Goal: Task Accomplishment & Management: Manage account settings

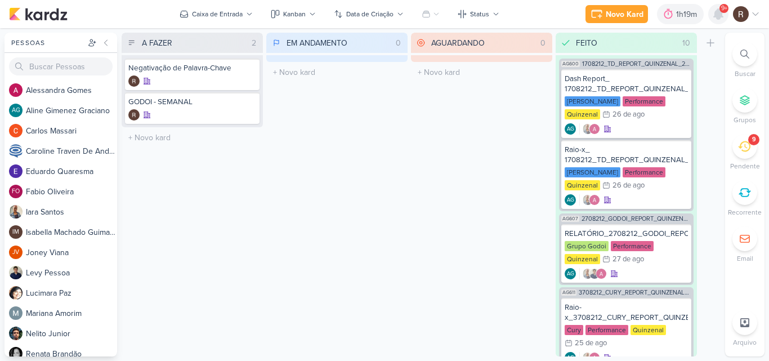
click at [721, 19] on icon at bounding box center [719, 14] width 14 height 14
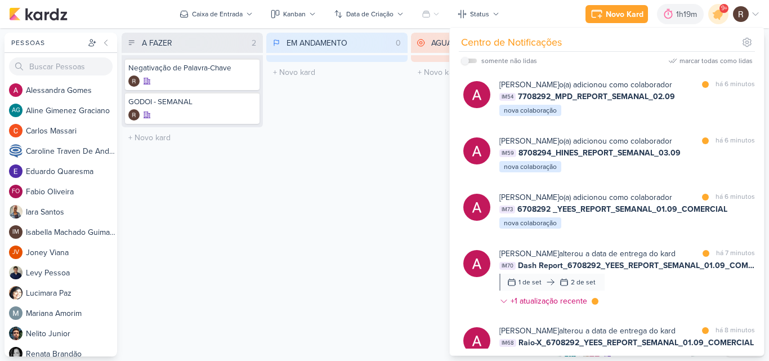
click at [305, 239] on div "EM ANDAMENTO 0 Mover Para Esquerda Mover Para Direita [GEOGRAPHIC_DATA] O títul…" at bounding box center [336, 195] width 141 height 324
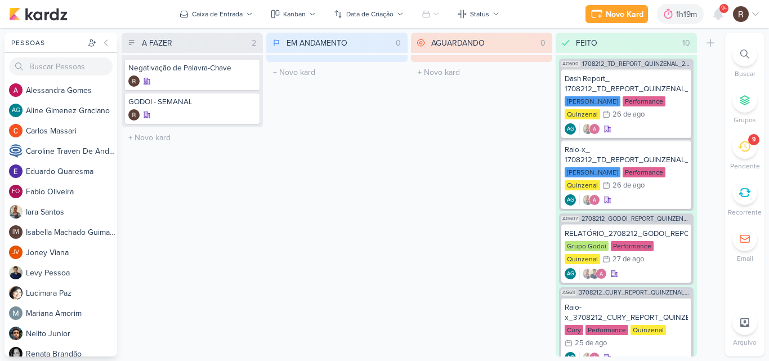
click at [741, 154] on div "9" at bounding box center [745, 146] width 25 height 25
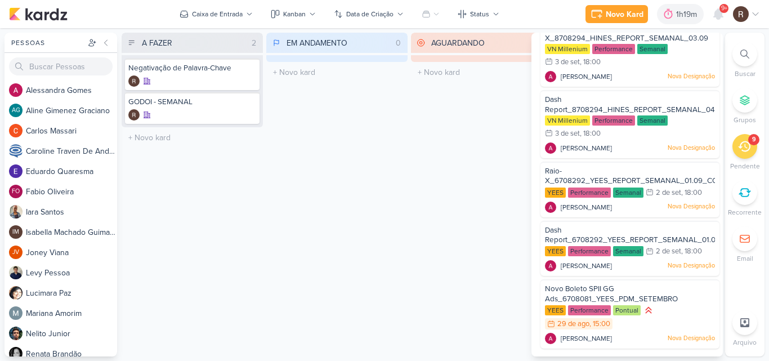
scroll to position [300, 0]
click at [672, 295] on span "Novo Boleto SPII GG Ads_6708081_YEES_PDM_SETEMBRO" at bounding box center [611, 293] width 133 height 19
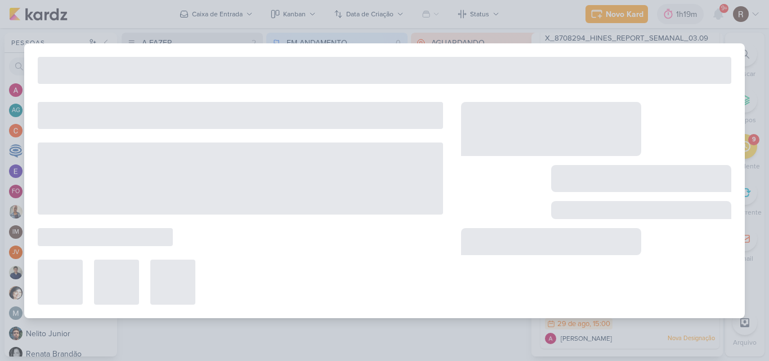
type input "Novo Boleto SPII GG Ads_6708081_YEES_PDM_SETEMBRO"
type input "29 [PERSON_NAME] de 2025 às 15:00"
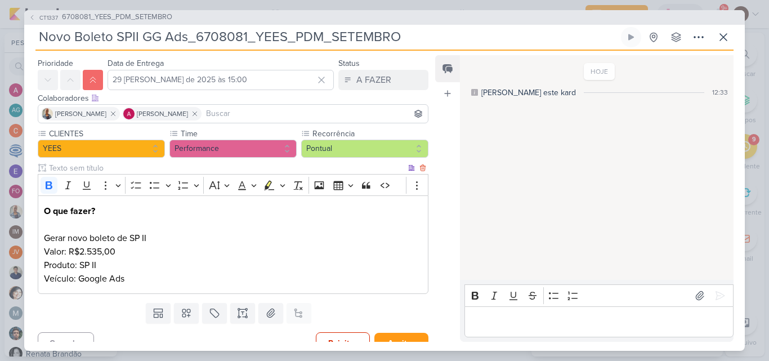
scroll to position [45, 0]
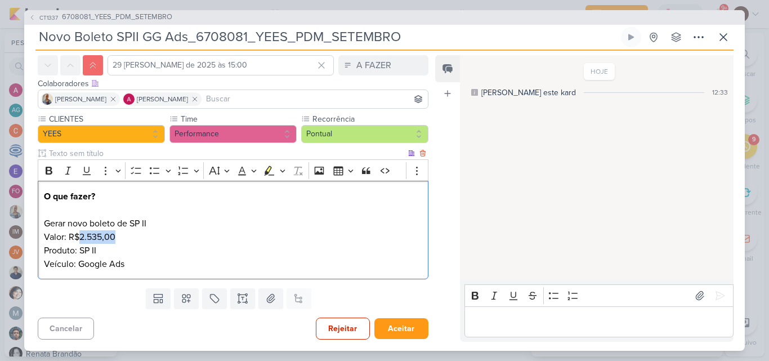
drag, startPoint x: 81, startPoint y: 236, endPoint x: 114, endPoint y: 234, distance: 32.7
click at [114, 234] on p "O que fazer? Gerar novo boleto de SP II Valor: R$2.535,00 Produto: SP II Veícul…" at bounding box center [233, 230] width 379 height 81
copy p "2.535,00"
click at [696, 296] on icon at bounding box center [700, 296] width 8 height 8
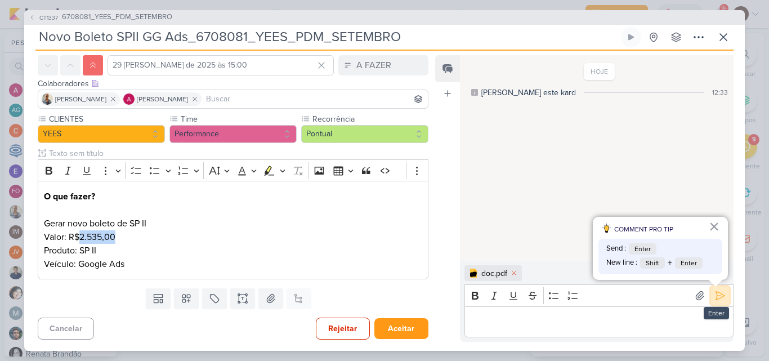
click at [718, 295] on icon at bounding box center [720, 295] width 11 height 11
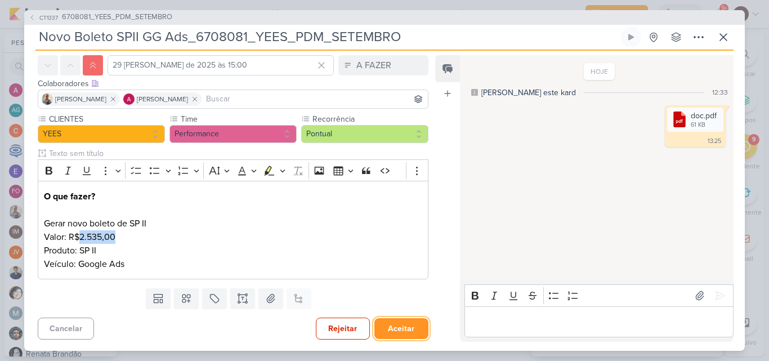
click at [402, 322] on button "Aceitar" at bounding box center [402, 328] width 54 height 21
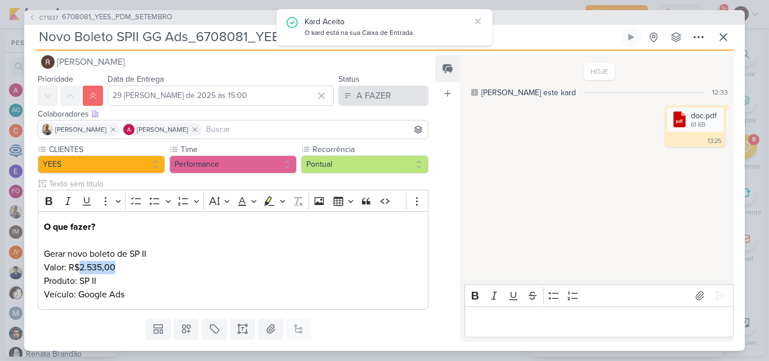
scroll to position [0, 0]
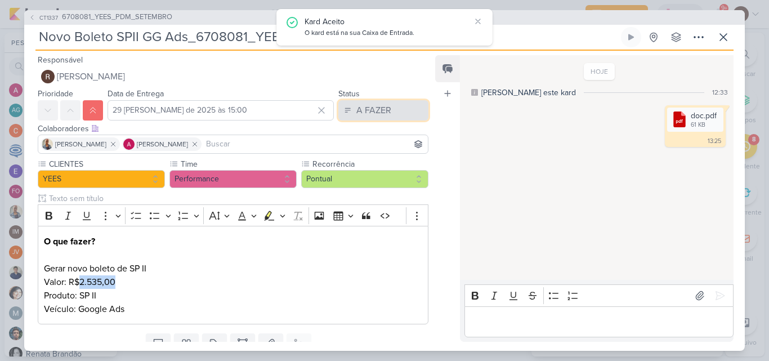
click at [391, 114] on button "A FAZER" at bounding box center [384, 110] width 90 height 20
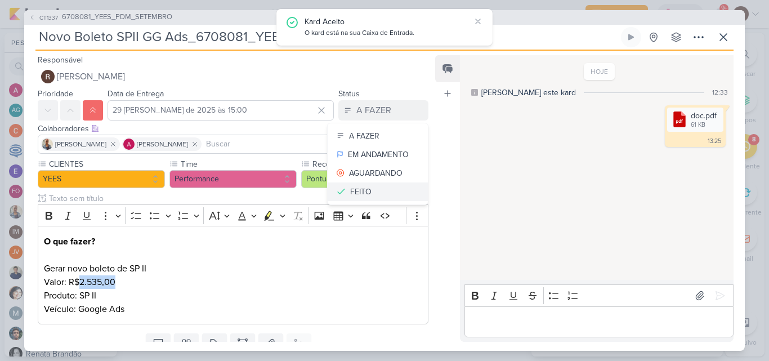
click at [364, 189] on div "FEITO" at bounding box center [360, 192] width 21 height 12
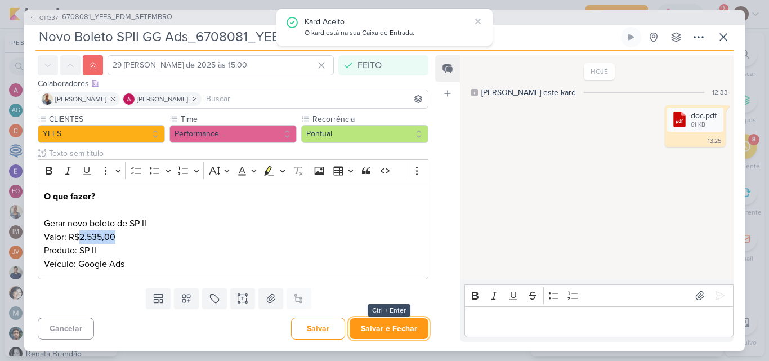
click at [385, 331] on button "Salvar e Fechar" at bounding box center [389, 328] width 79 height 21
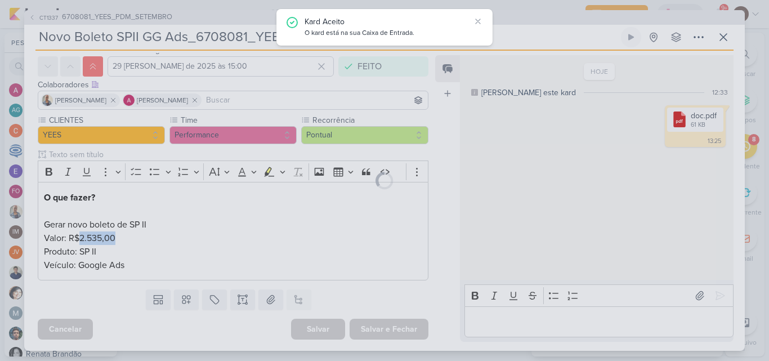
scroll to position [44, 0]
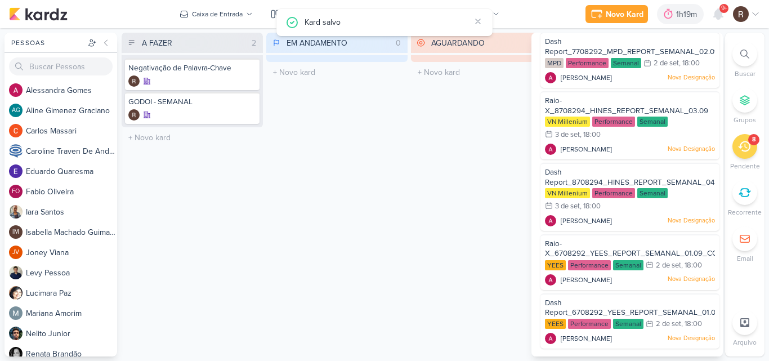
click at [740, 155] on div "8" at bounding box center [745, 146] width 25 height 25
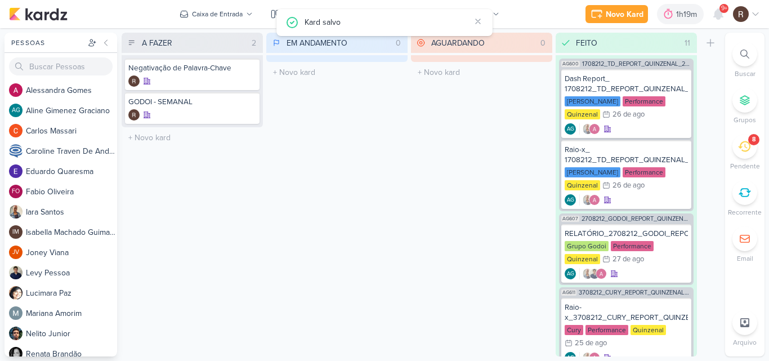
click at [742, 149] on icon at bounding box center [744, 146] width 12 height 12
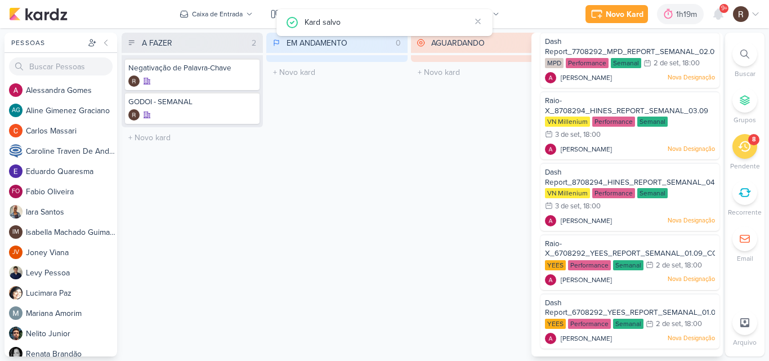
click at [230, 237] on div "A FAZER 2 Mover Para Esquerda Mover Para Direita [GEOGRAPHIC_DATA] Negativação …" at bounding box center [192, 195] width 141 height 324
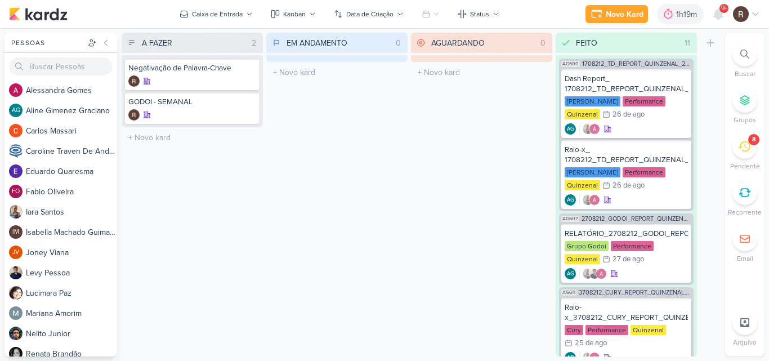
click at [746, 143] on icon at bounding box center [744, 146] width 12 height 12
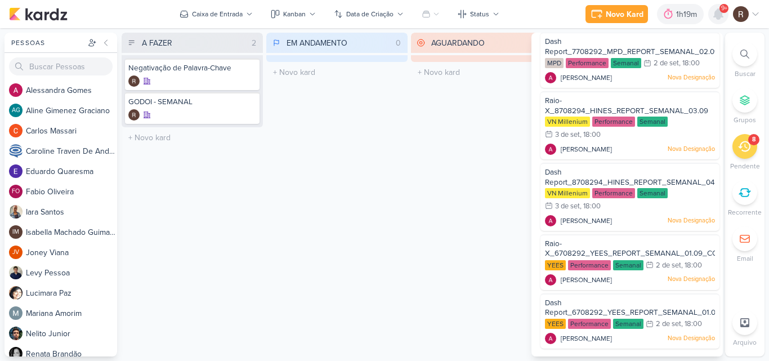
click at [716, 11] on icon at bounding box center [718, 14] width 9 height 10
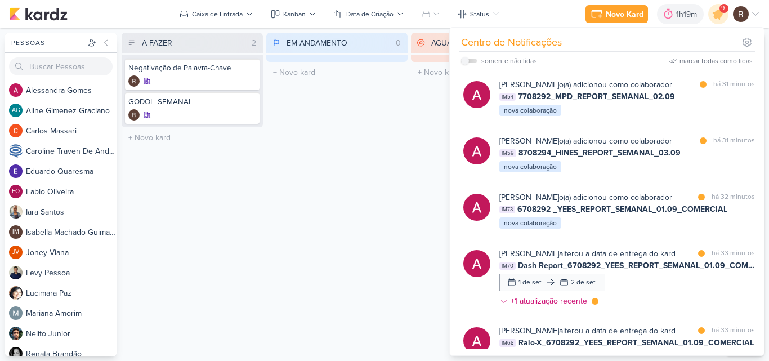
click at [394, 147] on div "EM ANDAMENTO 0 Mover Para Esquerda Mover Para Direita [GEOGRAPHIC_DATA] O títul…" at bounding box center [336, 195] width 141 height 324
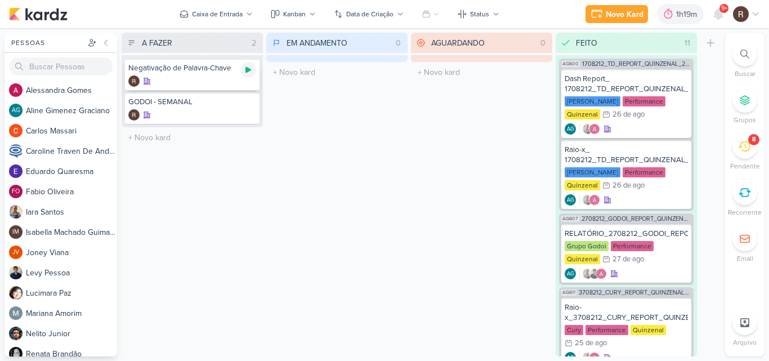
click at [242, 74] on div at bounding box center [249, 70] width 16 height 16
click at [657, 14] on icon at bounding box center [652, 13] width 11 height 11
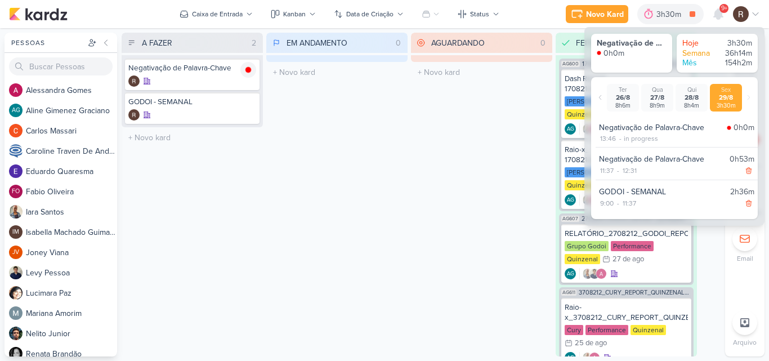
click at [469, 162] on div "AGUARDANDO 0 Mover Para Esquerda Mover Para Direita [GEOGRAPHIC_DATA] O título …" at bounding box center [481, 195] width 141 height 324
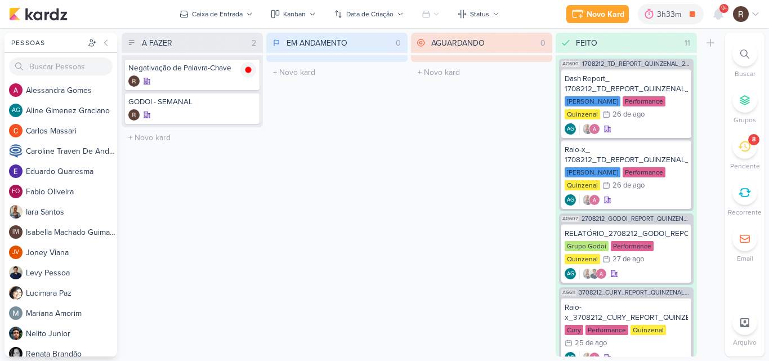
click at [736, 327] on div at bounding box center [745, 322] width 25 height 25
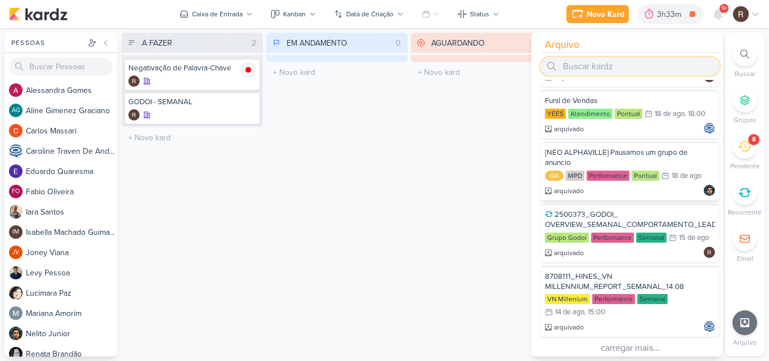
scroll to position [974, 0]
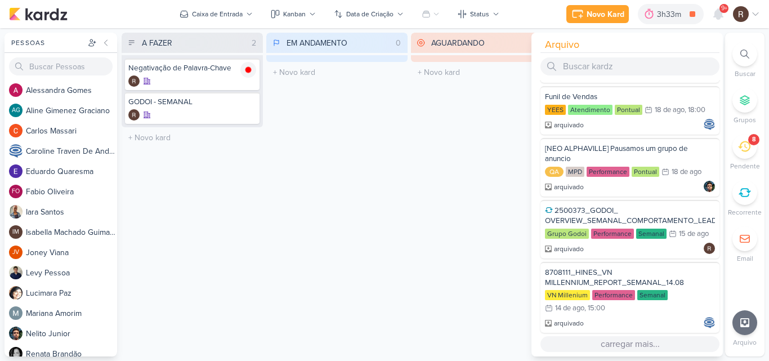
click at [637, 345] on button "carregar mais..." at bounding box center [630, 344] width 179 height 16
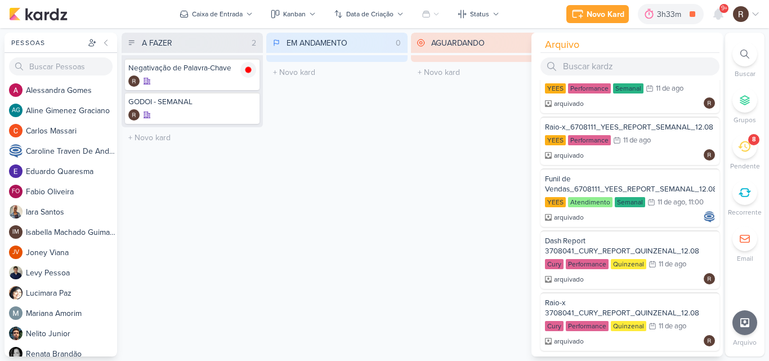
scroll to position [2157, 0]
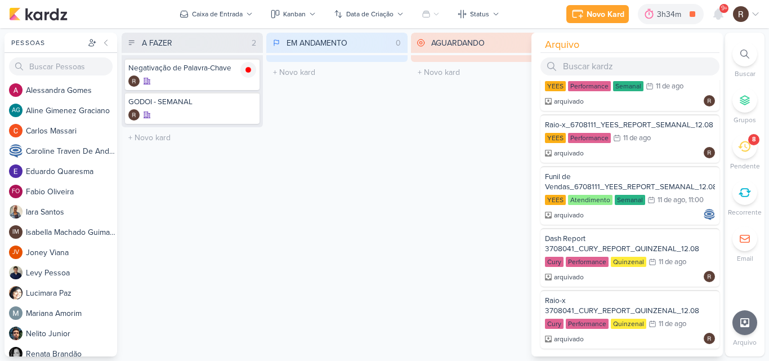
click at [404, 164] on div "EM ANDAMENTO 0 Mover Para Esquerda Mover Para Direita [GEOGRAPHIC_DATA] O títul…" at bounding box center [336, 195] width 141 height 324
